Goal: Task Accomplishment & Management: Use online tool/utility

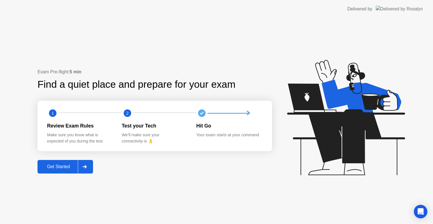
click at [92, 169] on button "Get Started" at bounding box center [66, 167] width 56 height 14
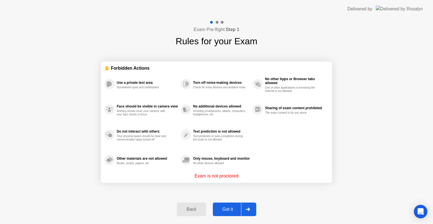
click at [251, 207] on div at bounding box center [248, 209] width 14 height 13
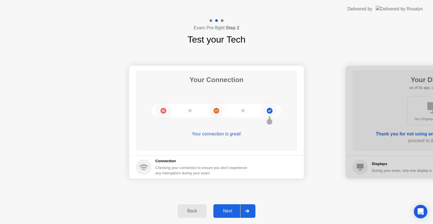
click at [251, 207] on div at bounding box center [247, 210] width 14 height 13
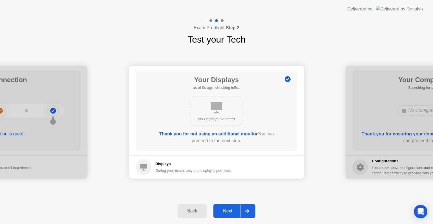
click at [251, 207] on div at bounding box center [247, 210] width 14 height 13
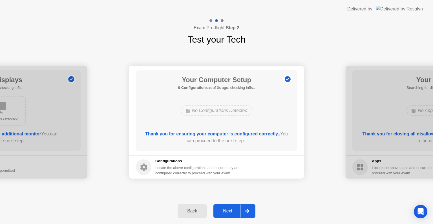
click at [251, 207] on div at bounding box center [247, 210] width 14 height 13
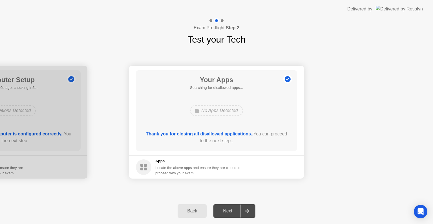
click at [251, 207] on div at bounding box center [247, 210] width 14 height 13
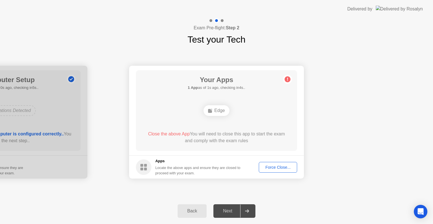
click at [251, 207] on div at bounding box center [247, 210] width 14 height 13
click at [245, 211] on div at bounding box center [247, 210] width 14 height 13
click at [283, 164] on button "Force Close..." at bounding box center [278, 167] width 38 height 11
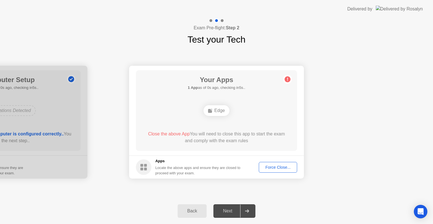
click at [278, 165] on div "Force Close..." at bounding box center [278, 167] width 34 height 5
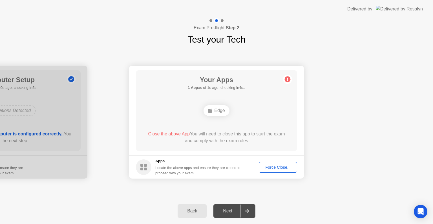
click at [57, 199] on div "Back Next" at bounding box center [216, 211] width 433 height 26
click at [273, 167] on div "Force Close..." at bounding box center [278, 167] width 34 height 5
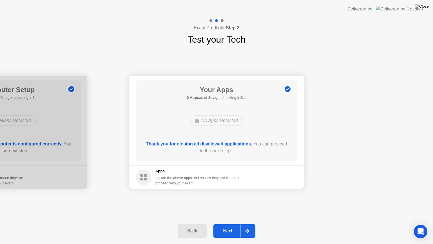
click at [244, 224] on div at bounding box center [247, 230] width 14 height 13
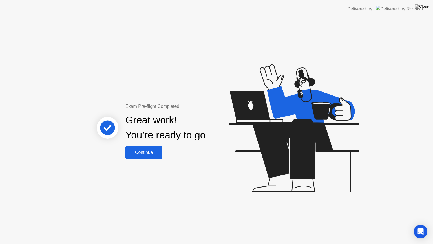
click at [139, 151] on div "Continue" at bounding box center [144, 152] width 34 height 5
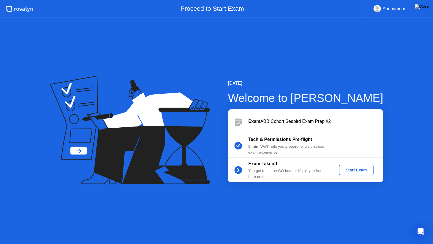
click at [353, 169] on div "Start Exam" at bounding box center [356, 170] width 30 height 5
